Goal: Information Seeking & Learning: Learn about a topic

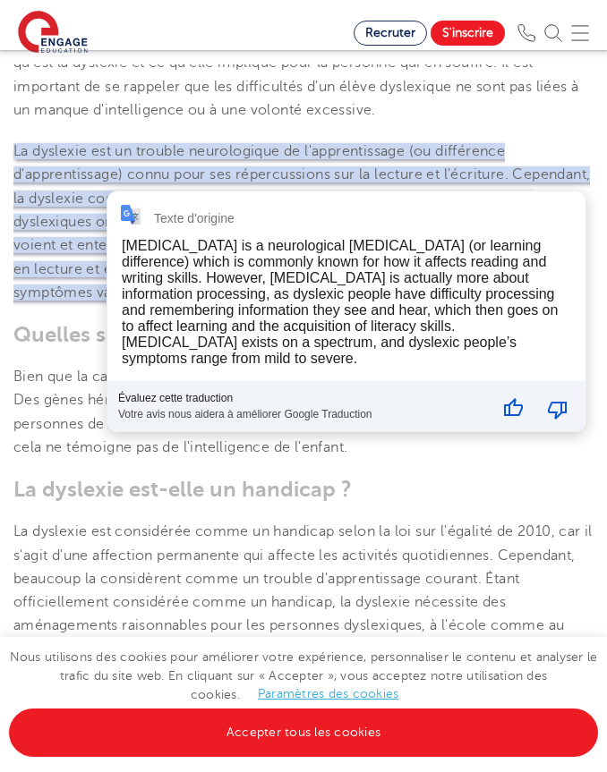
scroll to position [698, 0]
click at [254, 455] on font "Bien que la cause exacte de la dyslexie soit inconnue, elle est souvent hérédit…" at bounding box center [290, 411] width 554 height 87
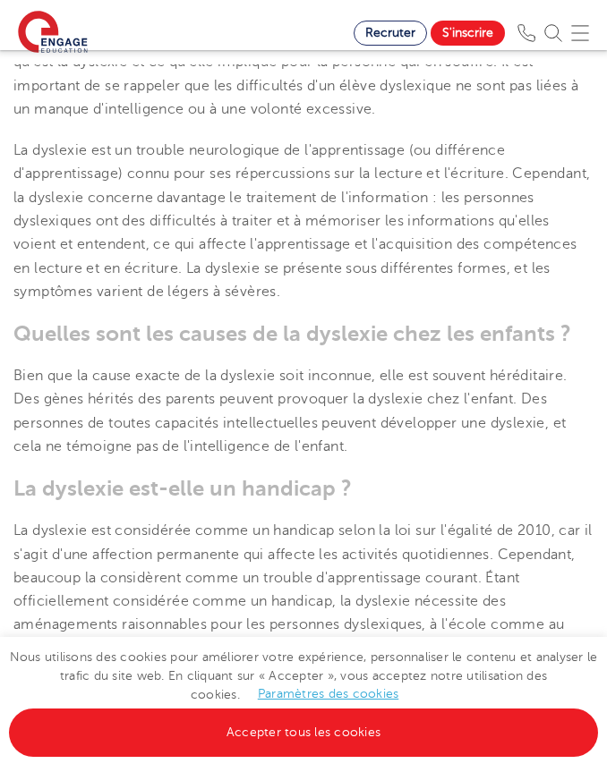
scroll to position [705, 0]
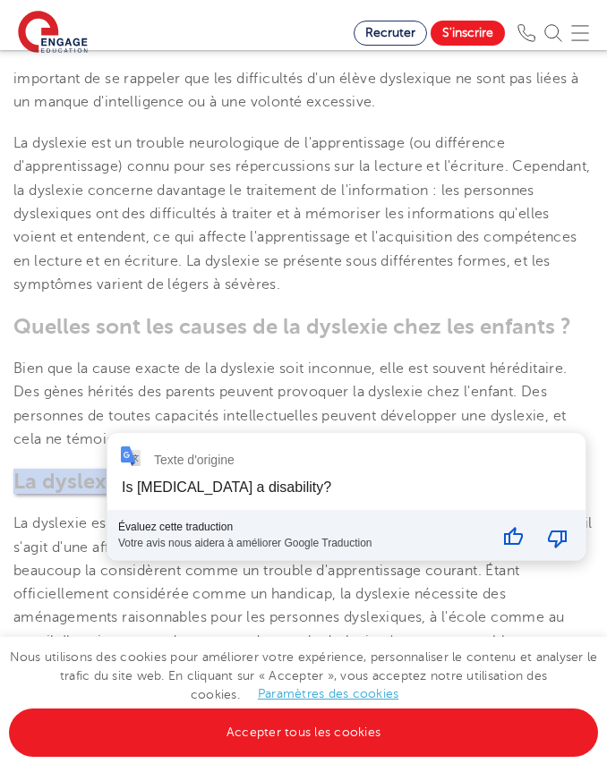
click at [171, 632] on font "La dyslexie est considérée comme un handicap selon la loi sur l'égalité de 2010…" at bounding box center [302, 594] width 579 height 158
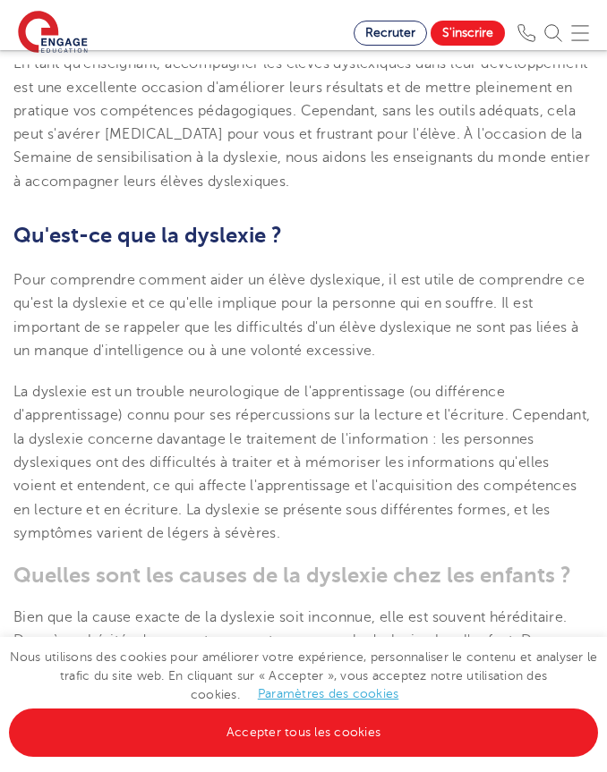
scroll to position [0, 0]
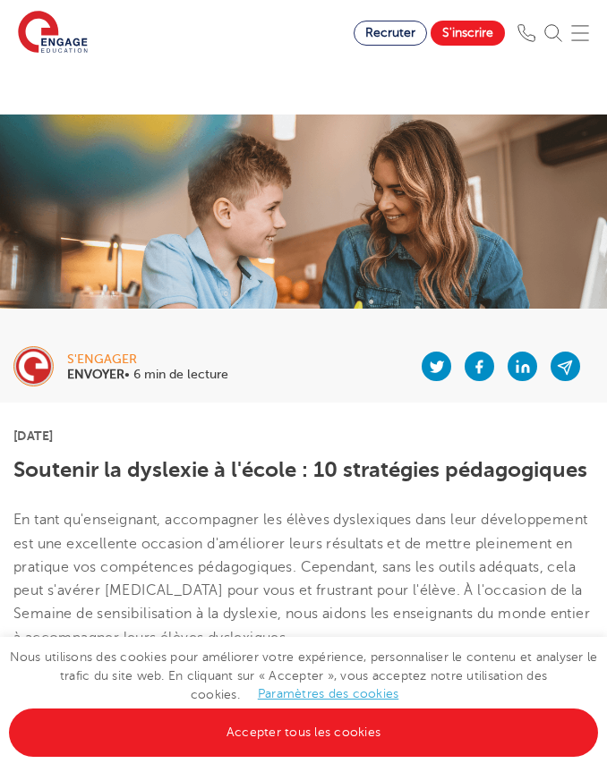
click at [56, 51] on img at bounding box center [53, 33] width 70 height 45
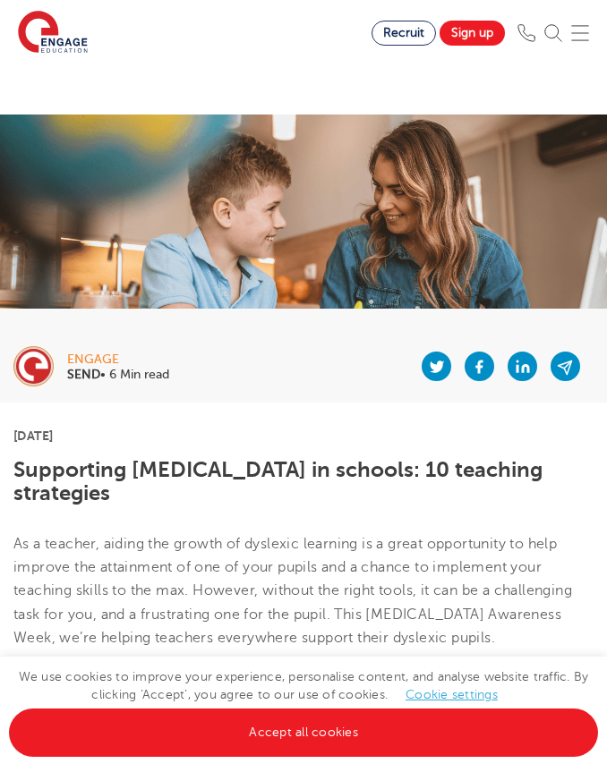
click at [158, 479] on h1 "Supporting dyslexia in schools: 10 teaching strategies" at bounding box center [303, 481] width 580 height 47
click at [184, 464] on h1 "Supporting dyslexia in schools: 10 teaching strategies" at bounding box center [303, 481] width 580 height 47
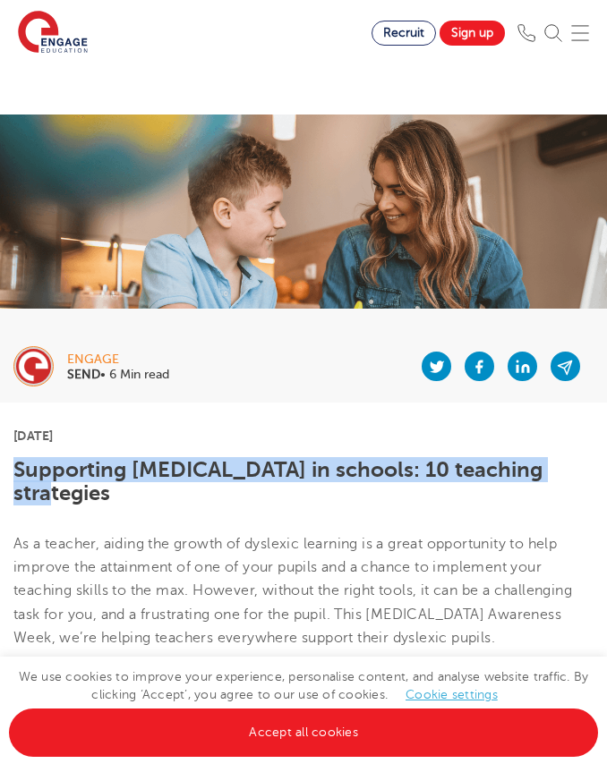
drag, startPoint x: 579, startPoint y: 469, endPoint x: 0, endPoint y: 470, distance: 579.0
copy h1 "Supporting dyslexia in schools: 10 teaching strategies"
